Goal: Task Accomplishment & Management: Manage account settings

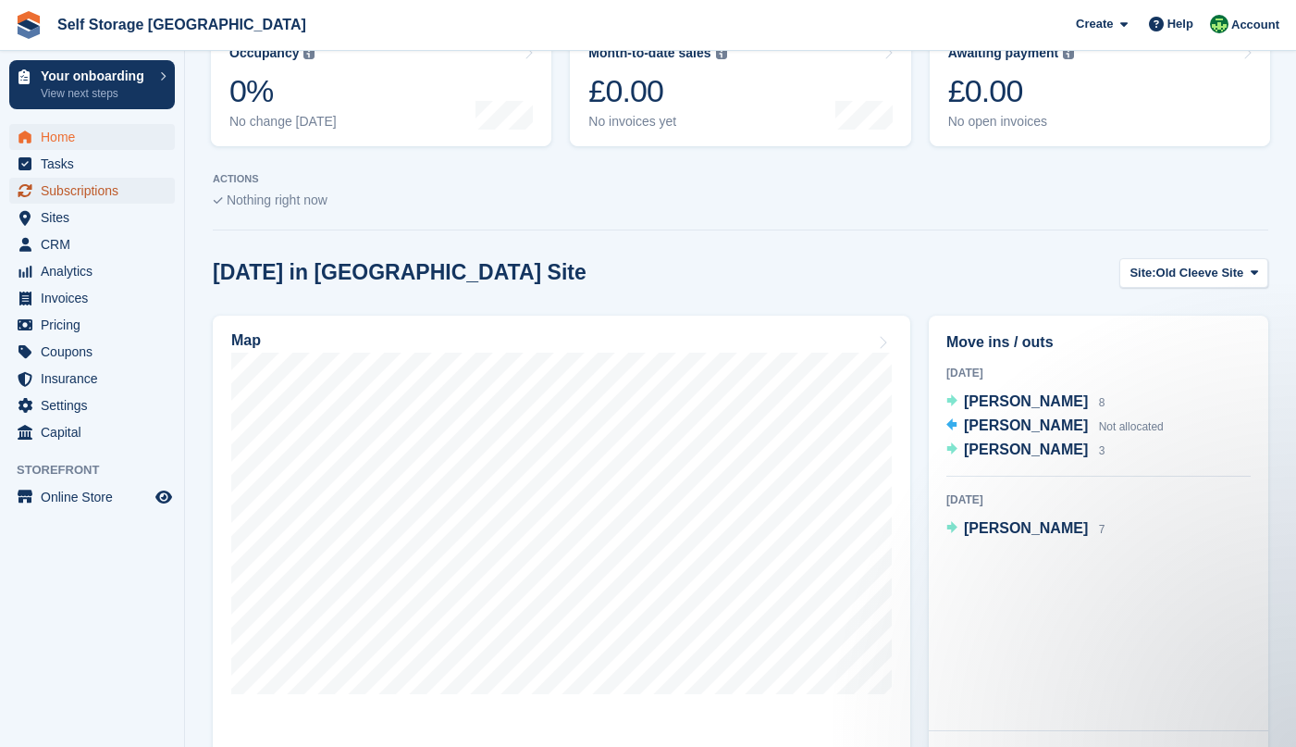
drag, startPoint x: 69, startPoint y: 192, endPoint x: 99, endPoint y: 193, distance: 29.6
click at [69, 192] on span "Subscriptions" at bounding box center [96, 191] width 111 height 26
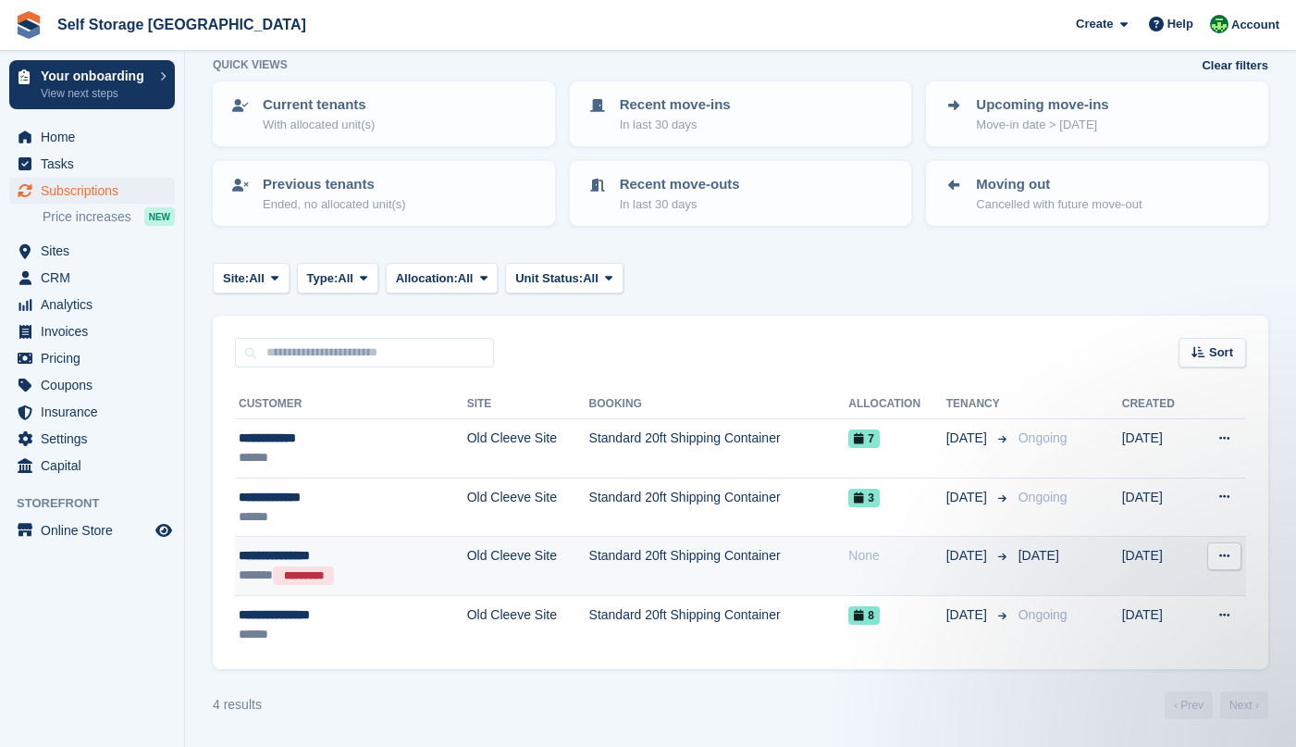
click at [1232, 563] on button at bounding box center [1224, 556] width 34 height 28
click at [896, 554] on div "None" at bounding box center [896, 555] width 97 height 19
